Goal: Task Accomplishment & Management: Complete application form

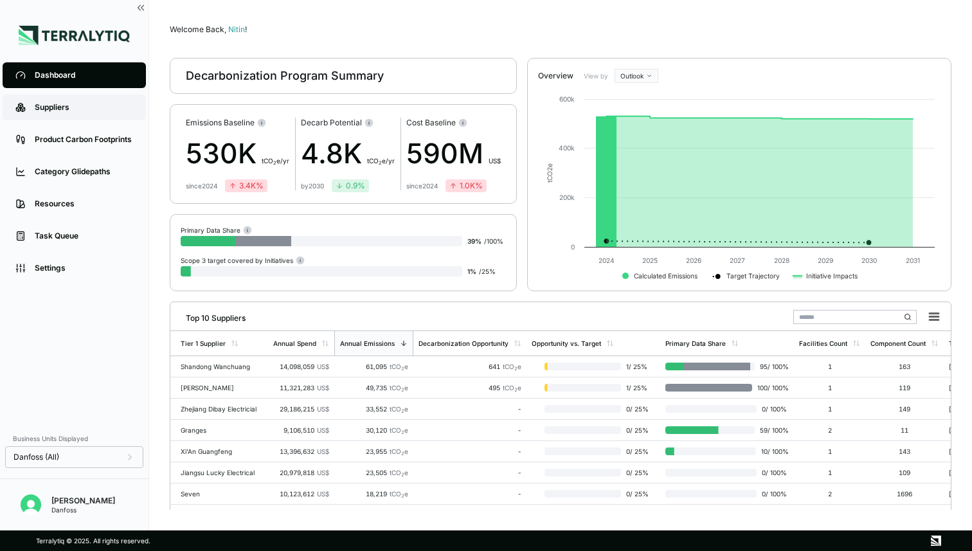
click at [79, 112] on div "Suppliers" at bounding box center [84, 107] width 98 height 10
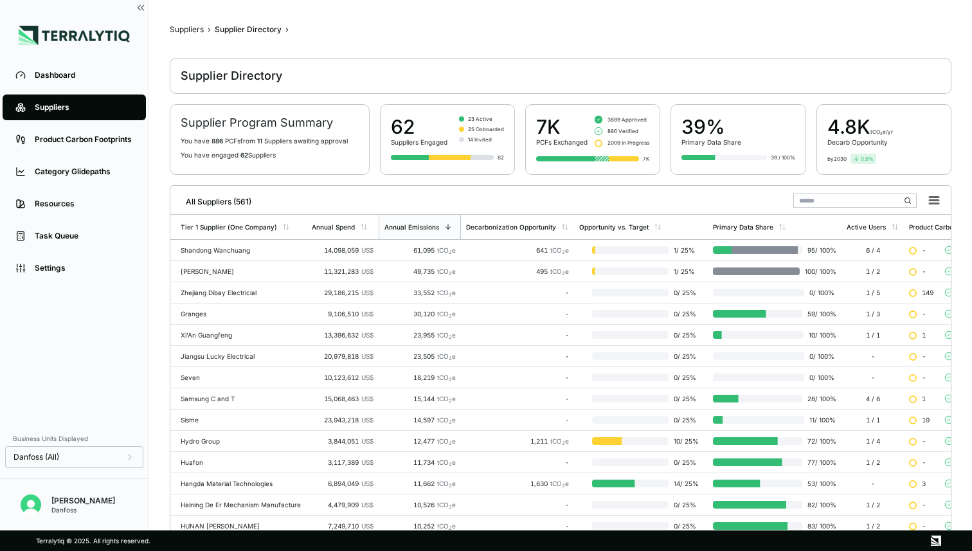
click at [818, 194] on input "text" at bounding box center [854, 200] width 123 height 14
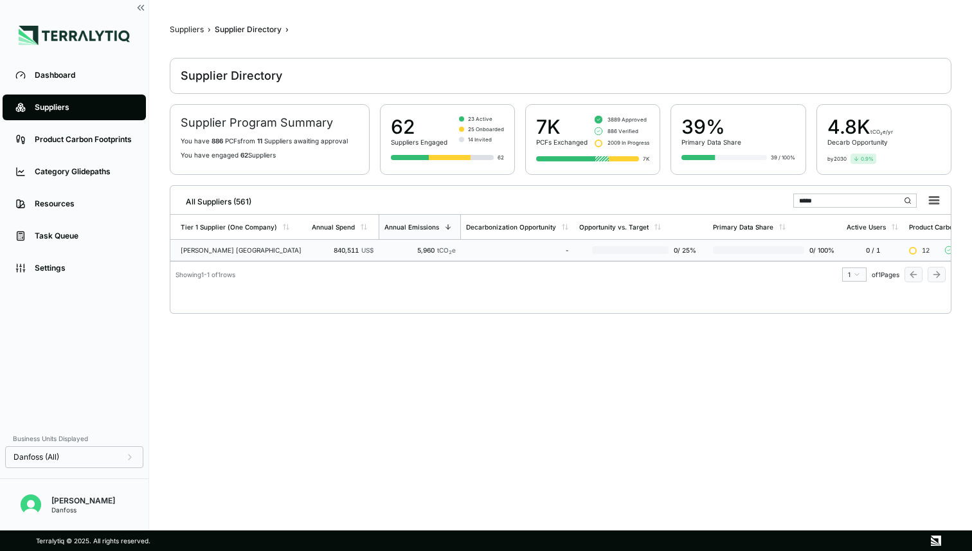
type input "*****"
click at [249, 247] on div "[PERSON_NAME] [GEOGRAPHIC_DATA]" at bounding box center [241, 250] width 121 height 8
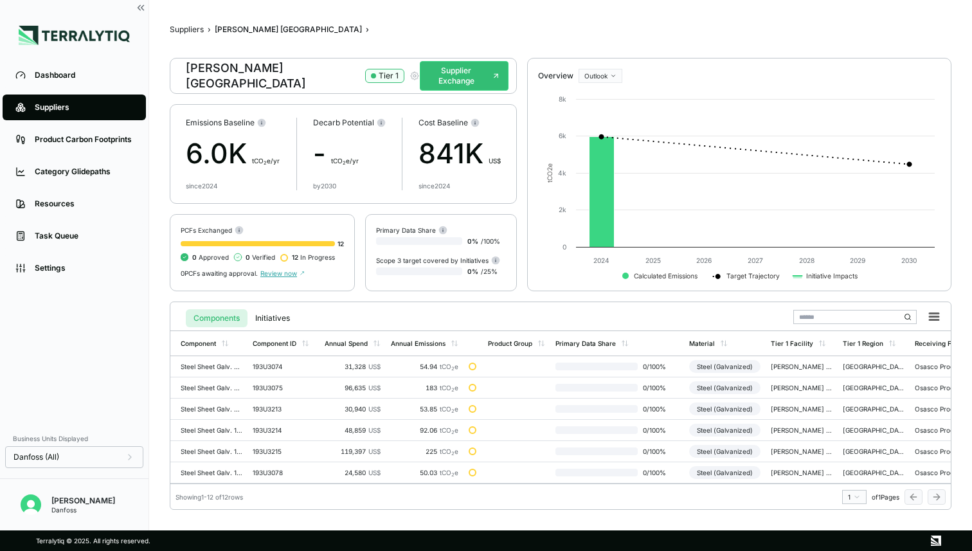
click at [409, 73] on icon "button" at bounding box center [414, 76] width 10 height 10
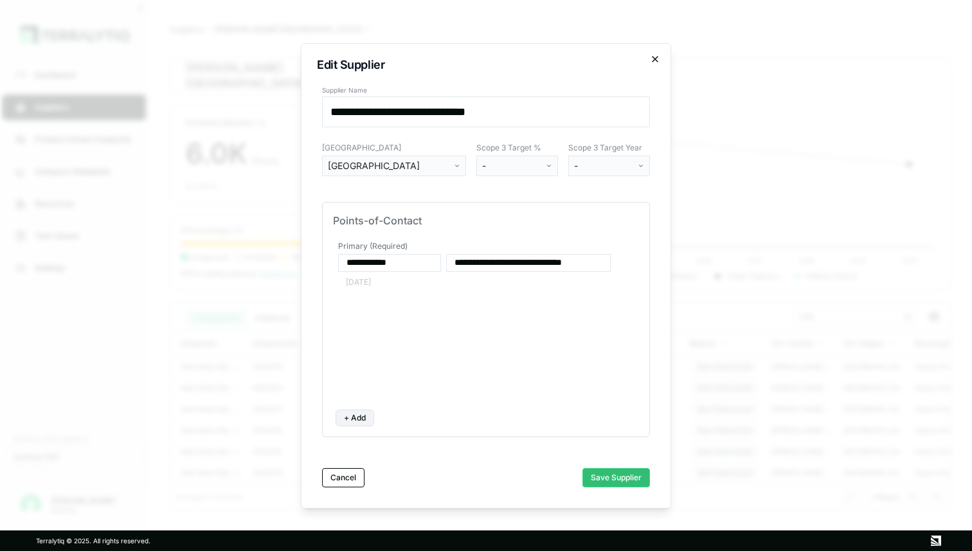
click at [656, 61] on icon "button" at bounding box center [655, 59] width 10 height 10
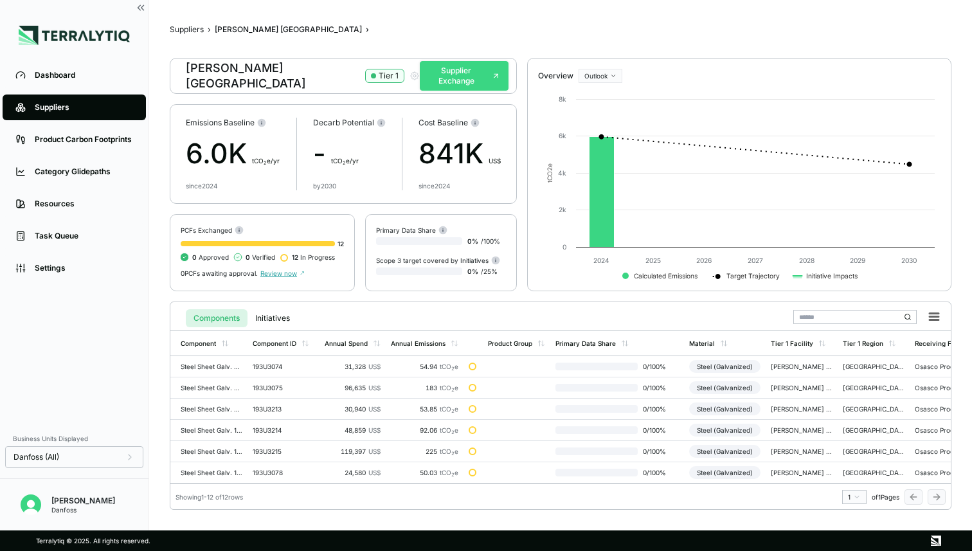
click at [424, 78] on button "Supplier Exchange" at bounding box center [464, 76] width 89 height 30
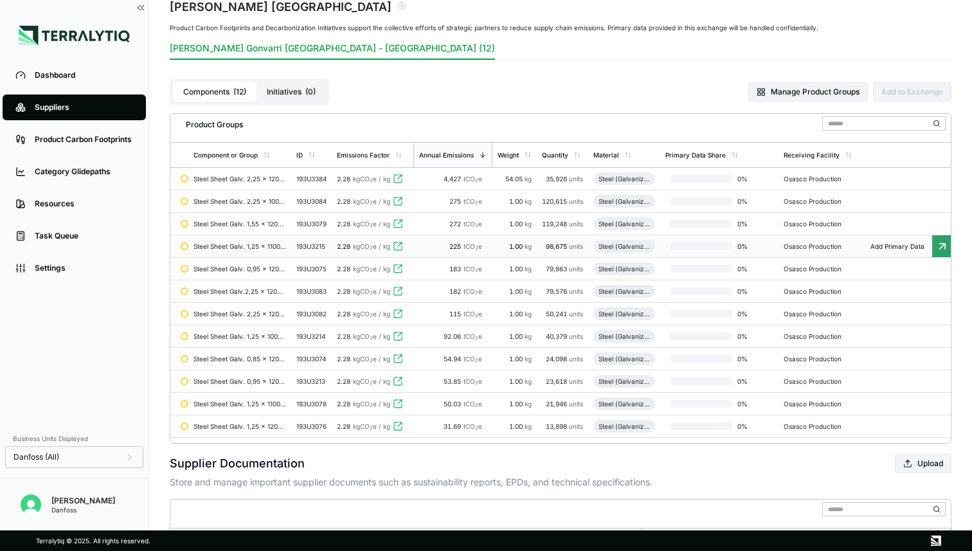
scroll to position [69, 0]
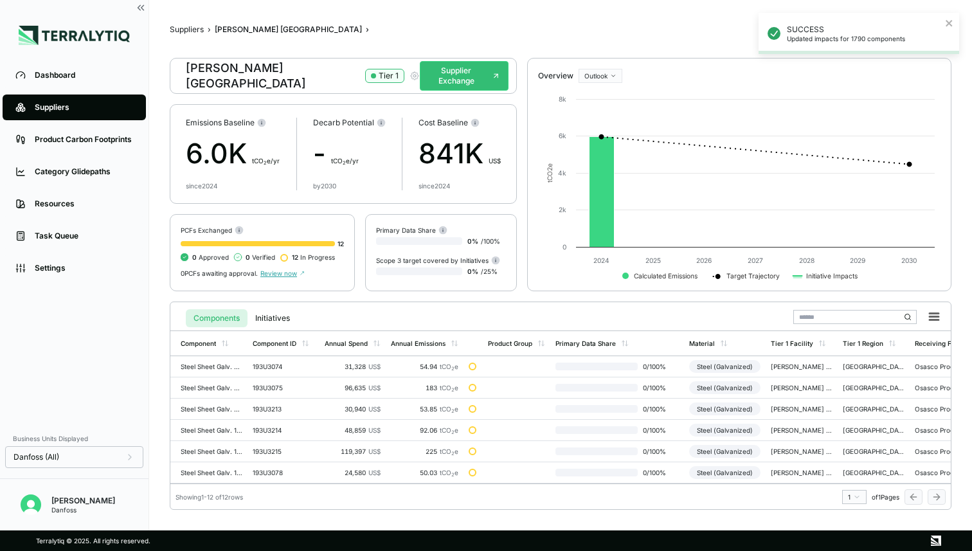
click at [409, 74] on icon "button" at bounding box center [414, 76] width 10 height 10
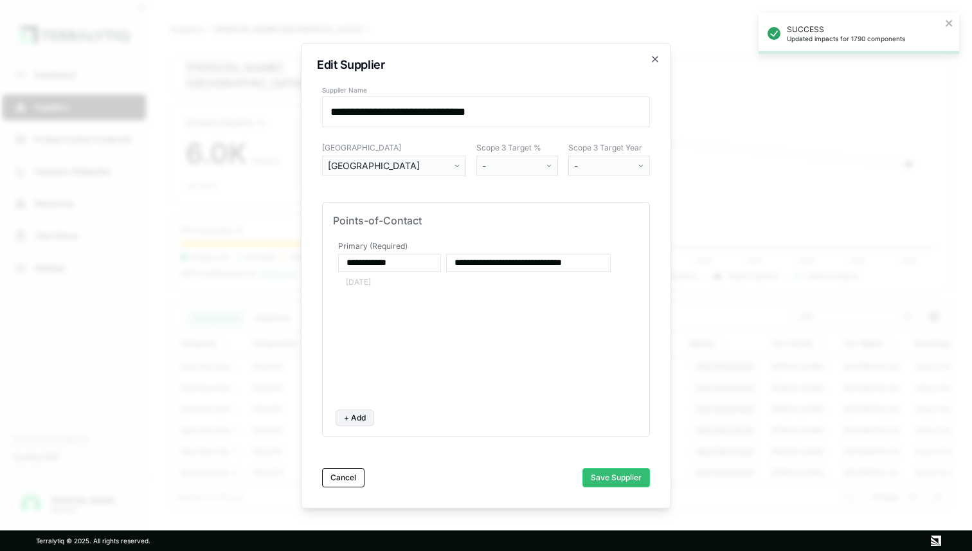
click at [350, 415] on button "+ Add" at bounding box center [354, 417] width 39 height 17
click at [477, 325] on input at bounding box center [528, 322] width 165 height 18
paste input "**********"
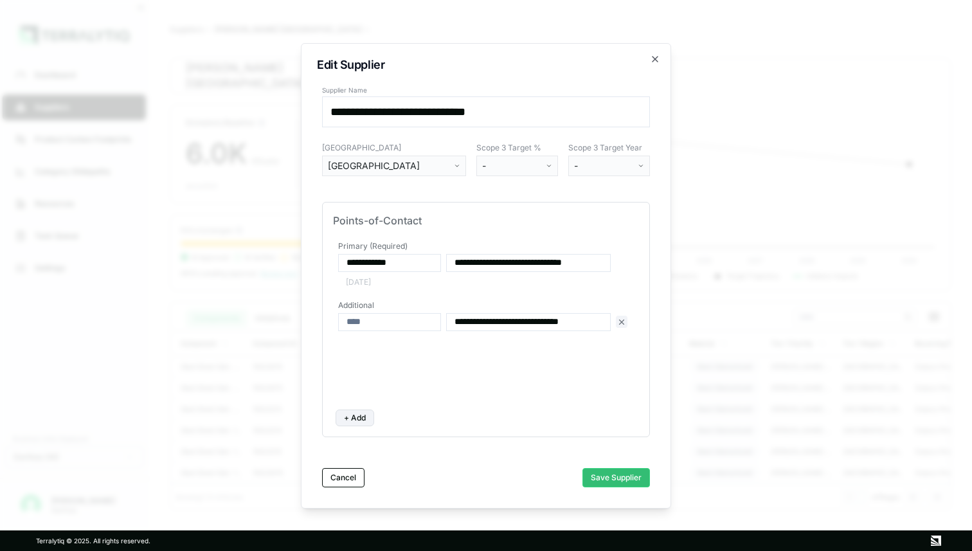
type input "**********"
click at [384, 319] on input at bounding box center [389, 322] width 103 height 18
type input "******"
click at [452, 362] on div "**********" at bounding box center [486, 318] width 306 height 161
click at [603, 474] on button "Save Supplier" at bounding box center [615, 477] width 67 height 19
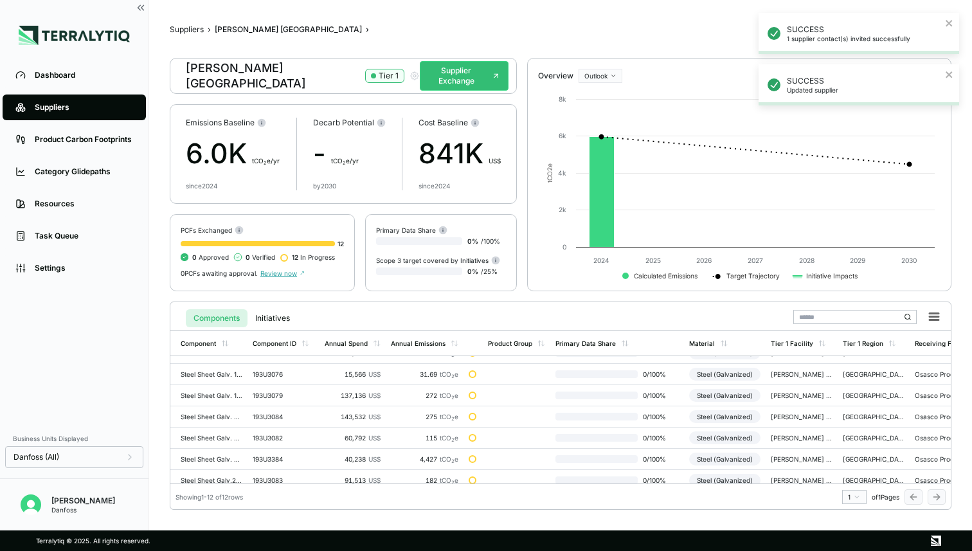
scroll to position [127, 0]
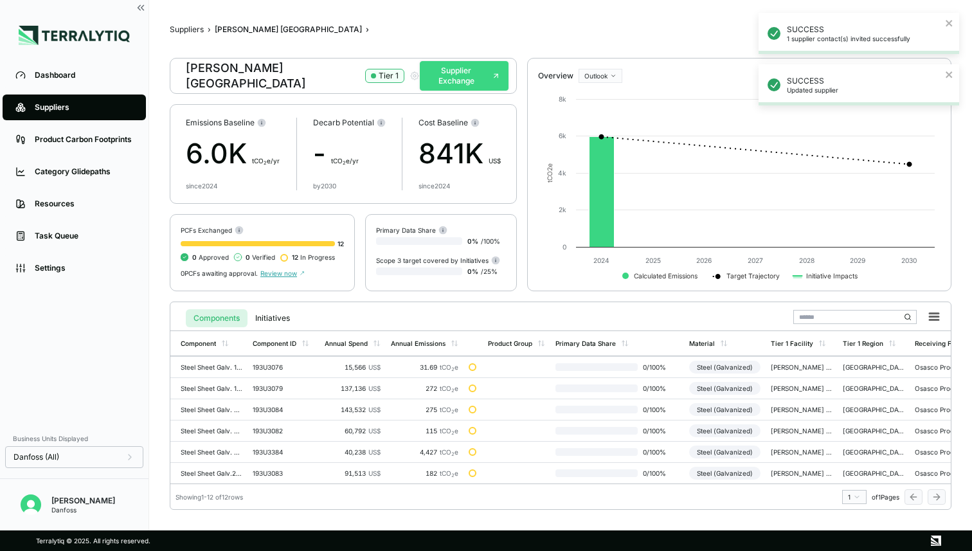
click at [456, 76] on button "Supplier Exchange" at bounding box center [464, 76] width 89 height 30
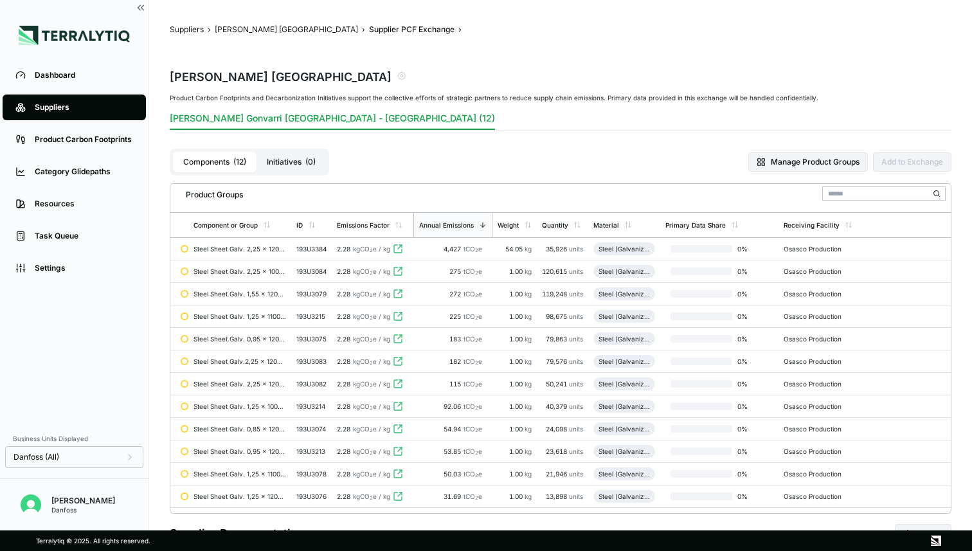
click at [350, 247] on span "2.28" at bounding box center [343, 249] width 13 height 8
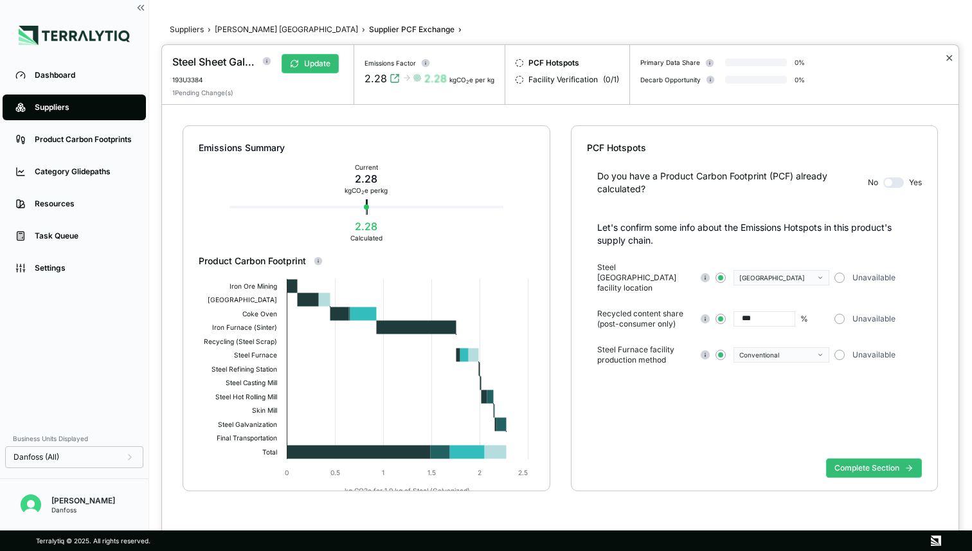
click at [949, 61] on button "✕" at bounding box center [949, 57] width 8 height 15
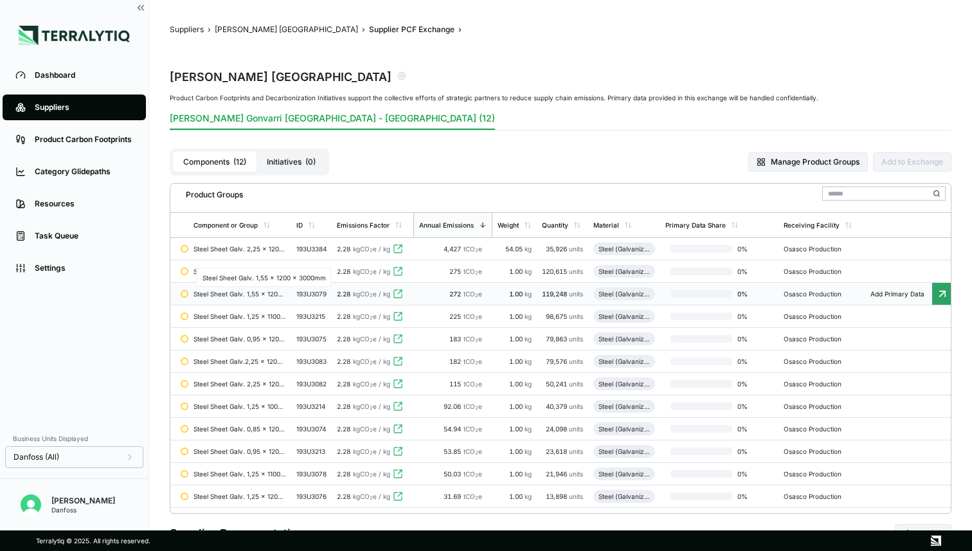
click at [248, 295] on div "Steel Sheet Galv. 1,55 x 1200 x 3000mm" at bounding box center [239, 294] width 93 height 8
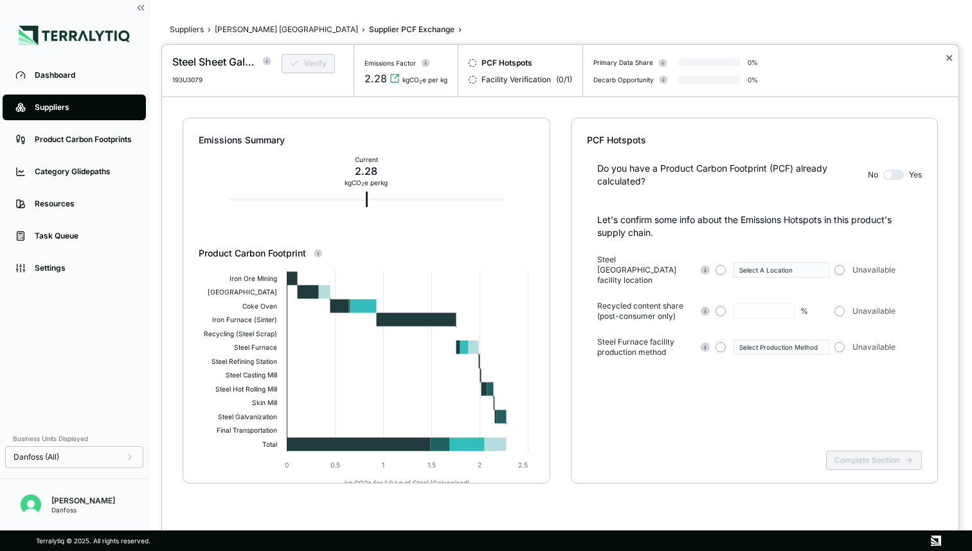
click at [946, 53] on button "✕" at bounding box center [949, 57] width 8 height 15
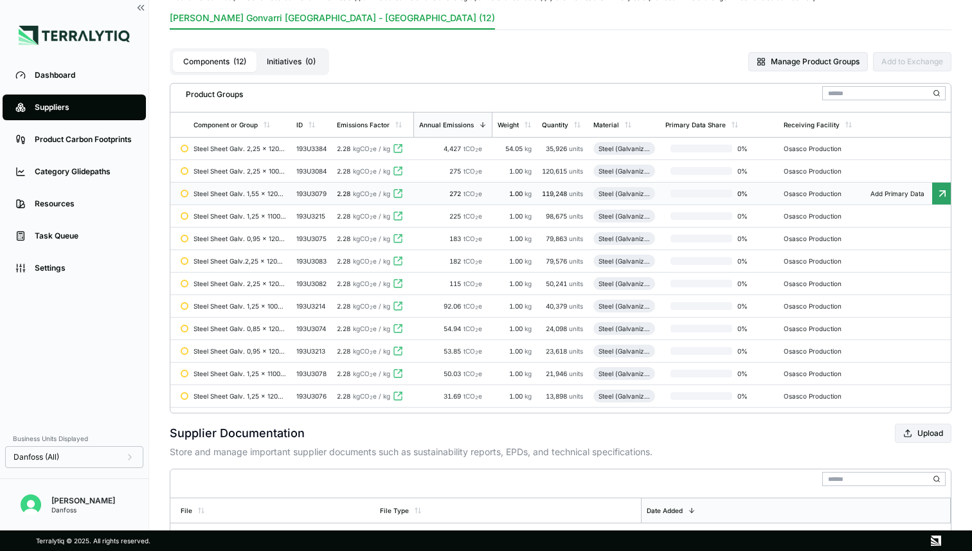
scroll to position [121, 0]
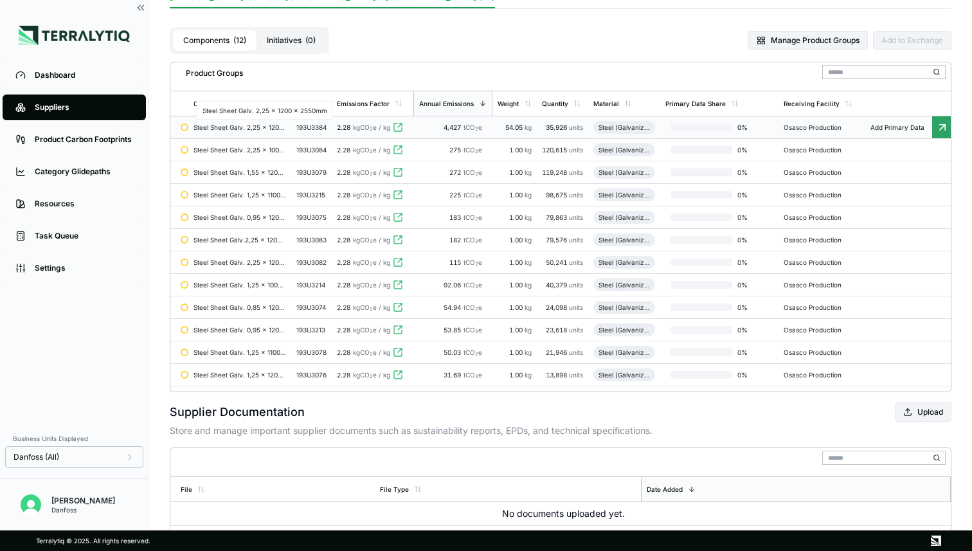
click at [274, 127] on div "Steel Sheet Galv. 2,25 x 1200 x 2550mm" at bounding box center [239, 127] width 93 height 8
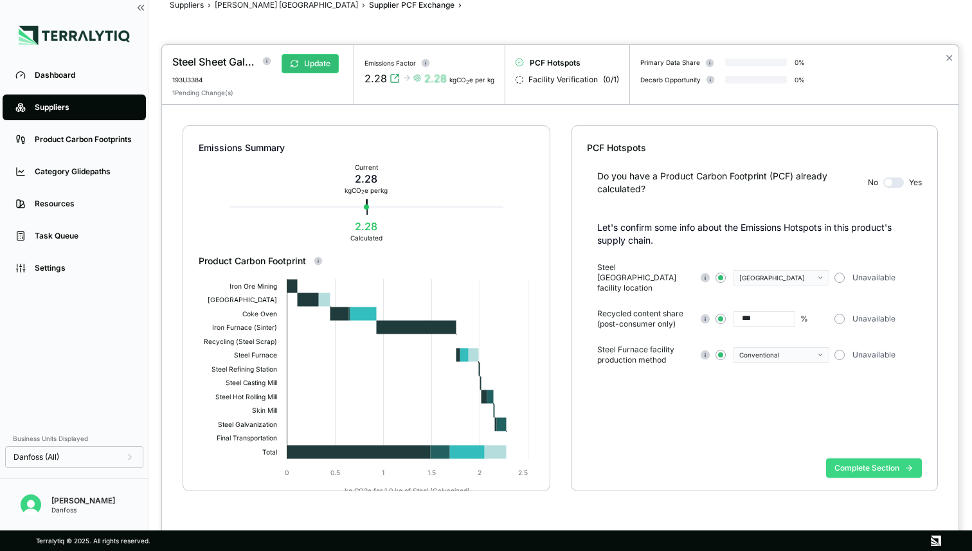
click at [874, 469] on button "Complete Section" at bounding box center [874, 467] width 96 height 19
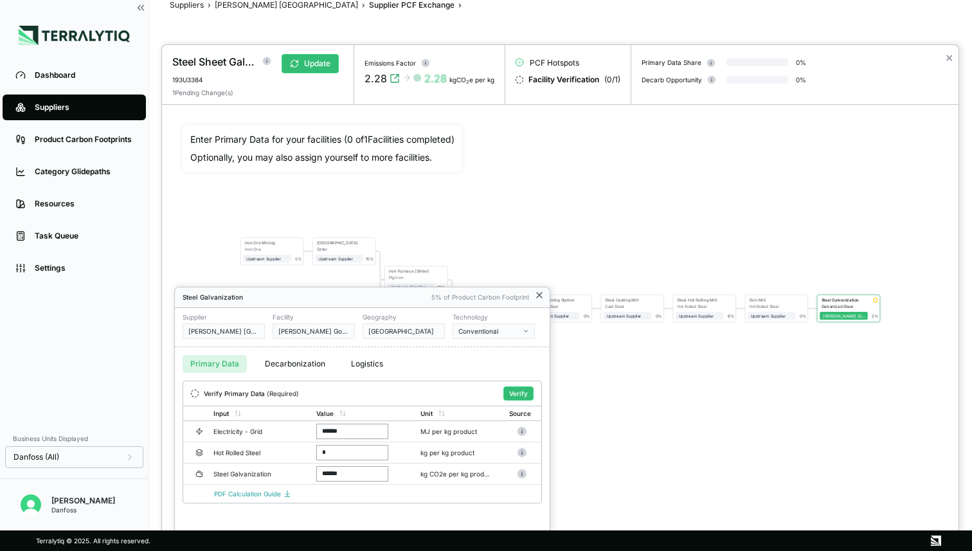
click at [539, 296] on icon at bounding box center [539, 295] width 10 height 10
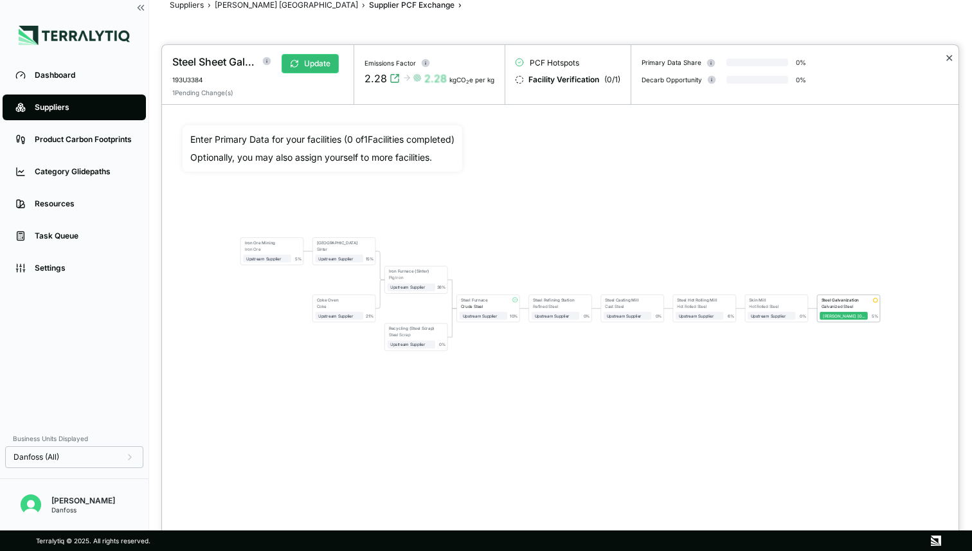
click at [950, 60] on button "✕" at bounding box center [949, 57] width 8 height 15
